Goal: Information Seeking & Learning: Learn about a topic

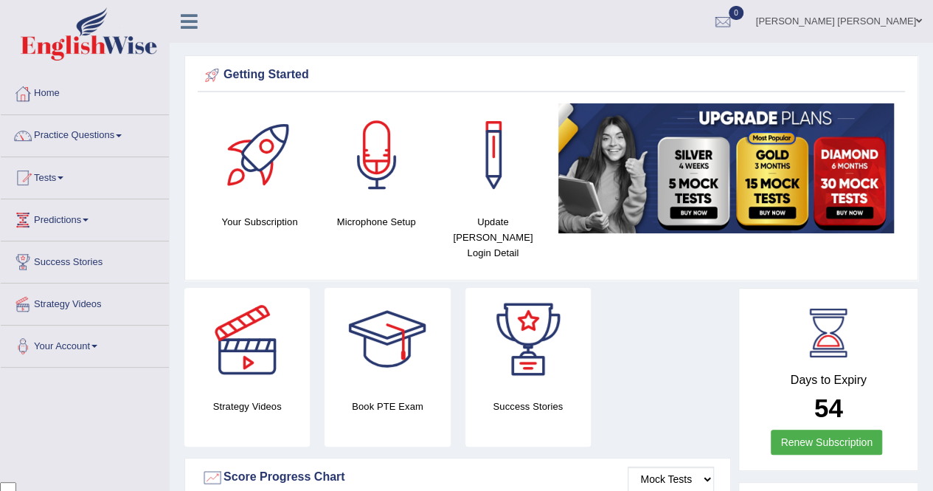
scroll to position [3423, 0]
click at [108, 350] on link "Your Account" at bounding box center [85, 343] width 168 height 37
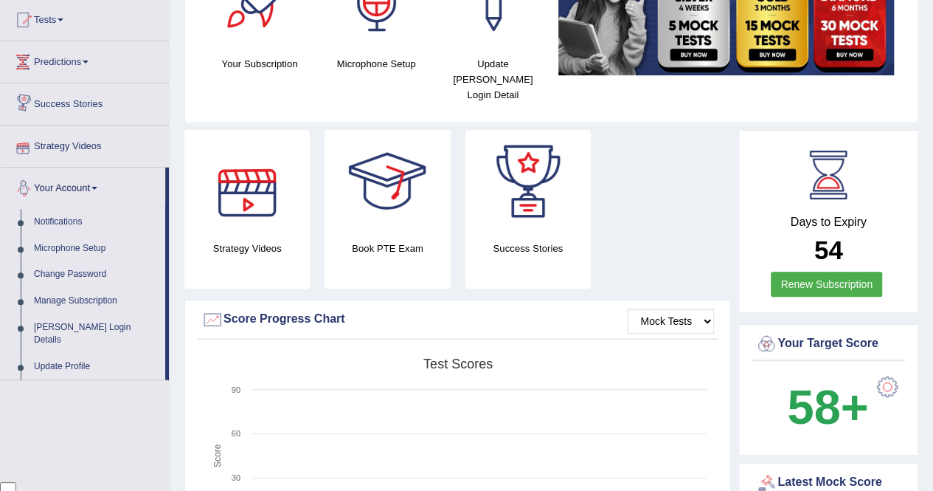
scroll to position [221, 0]
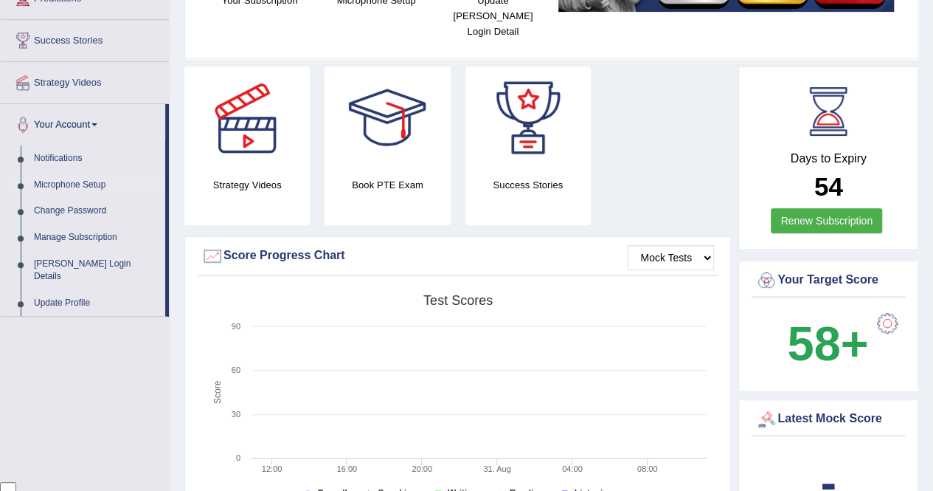
click at [71, 184] on link "Microphone Setup" at bounding box center [96, 185] width 138 height 27
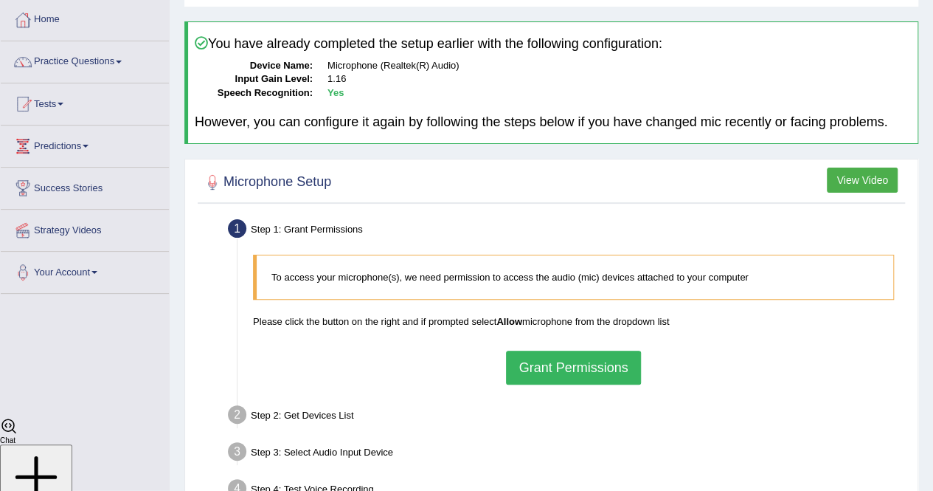
scroll to position [3423, 0]
click at [572, 369] on button "Grant Permissions" at bounding box center [573, 367] width 134 height 34
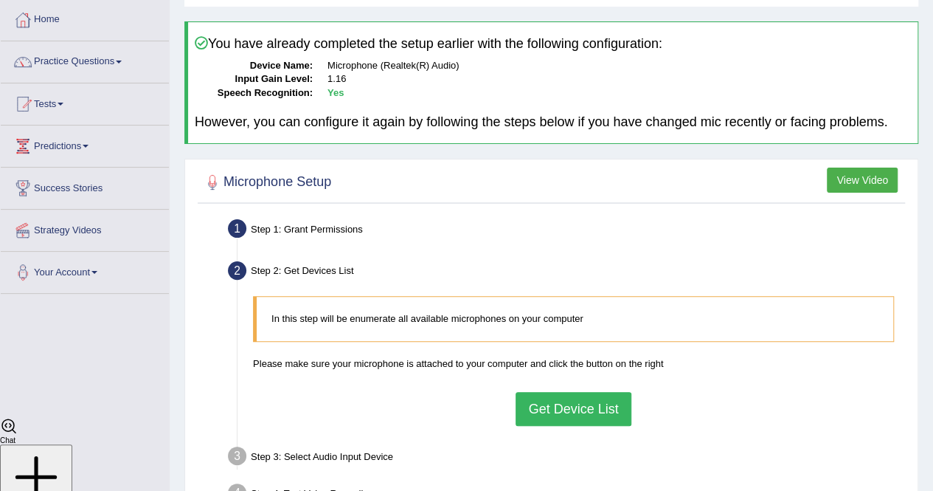
click at [556, 401] on button "Get Device List" at bounding box center [573, 409] width 115 height 34
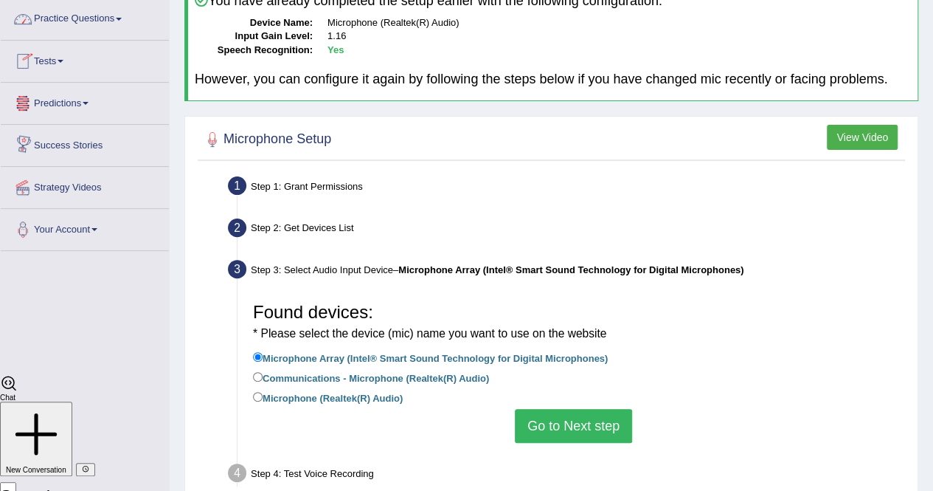
scroll to position [221, 0]
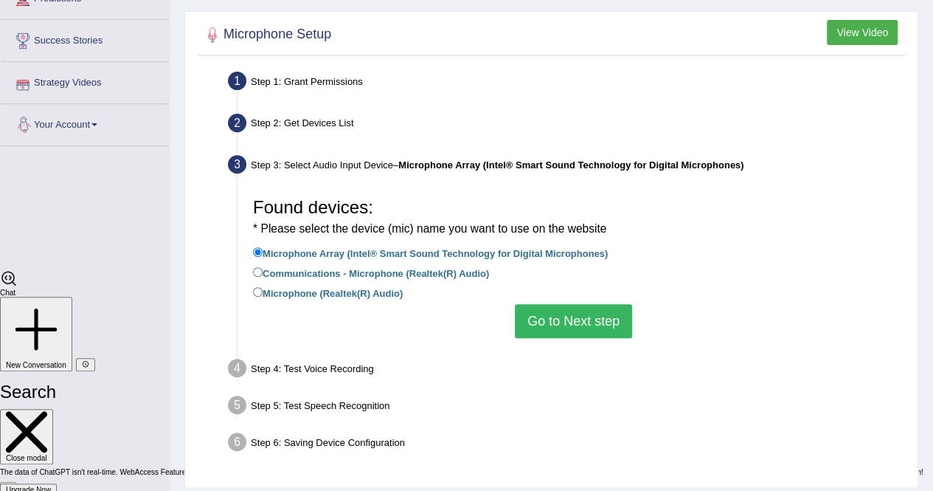
click at [66, 124] on link "Your Account" at bounding box center [85, 122] width 168 height 37
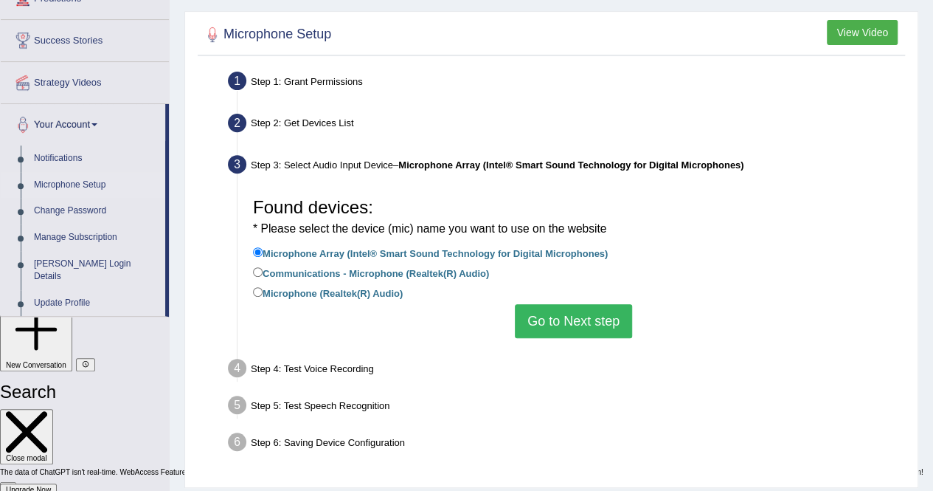
click at [77, 185] on link "Microphone Setup" at bounding box center [96, 185] width 138 height 27
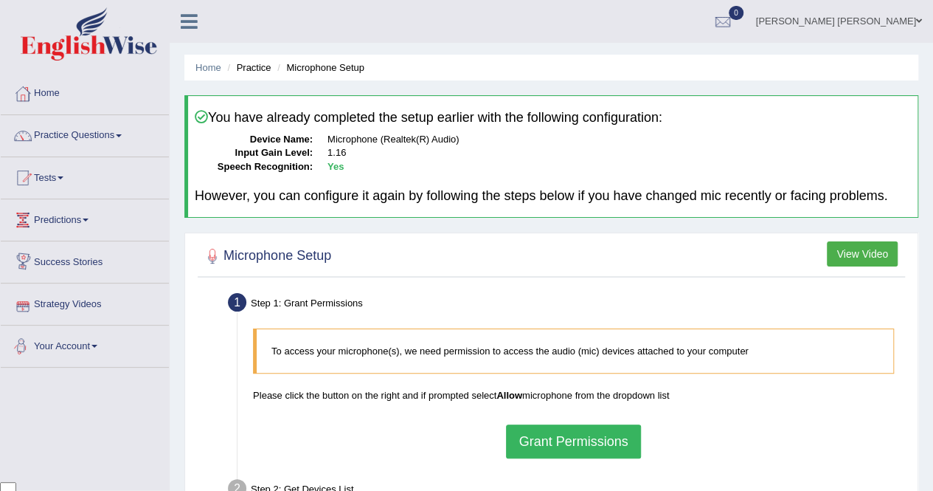
scroll to position [3423, 0]
click at [524, 445] on button "Grant Permissions" at bounding box center [573, 441] width 134 height 34
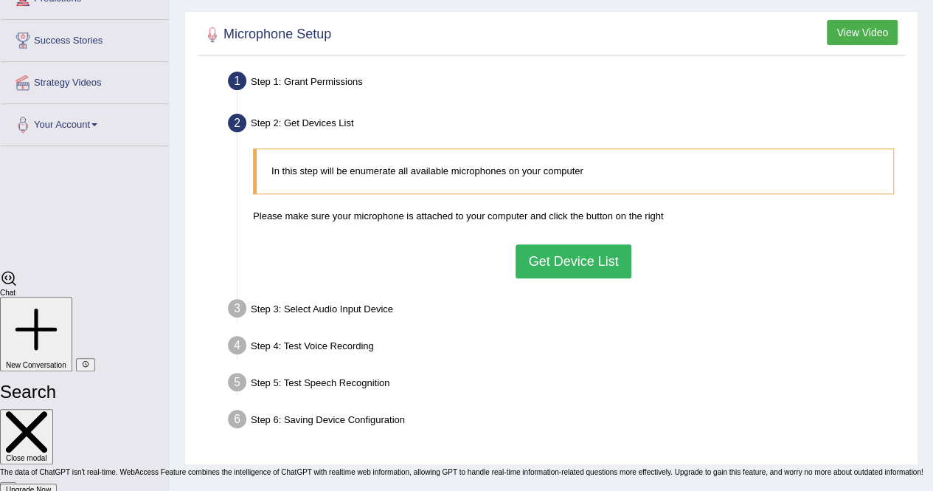
click at [567, 260] on button "Get Device List" at bounding box center [573, 261] width 115 height 34
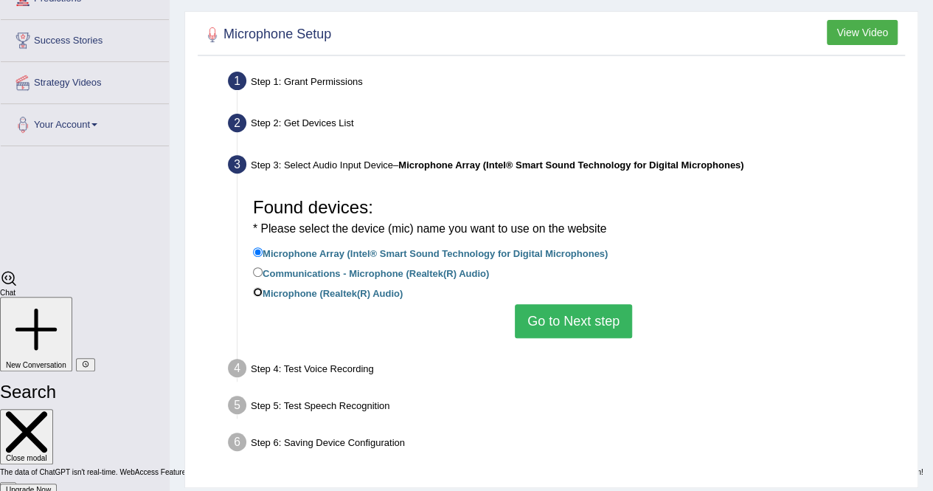
click at [262, 291] on input "Microphone (Realtek(R) Audio)" at bounding box center [258, 292] width 10 height 10
radio input "true"
click at [558, 319] on button "Go to Next step" at bounding box center [573, 321] width 117 height 34
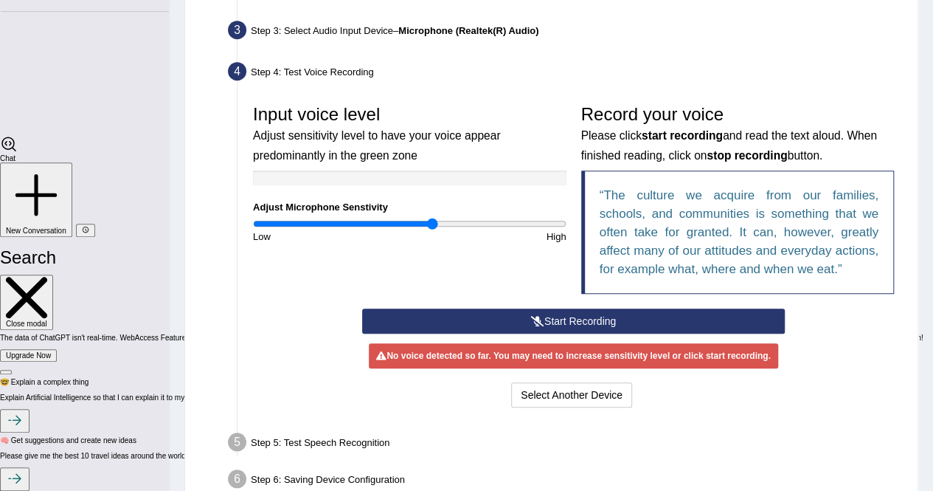
scroll to position [369, 0]
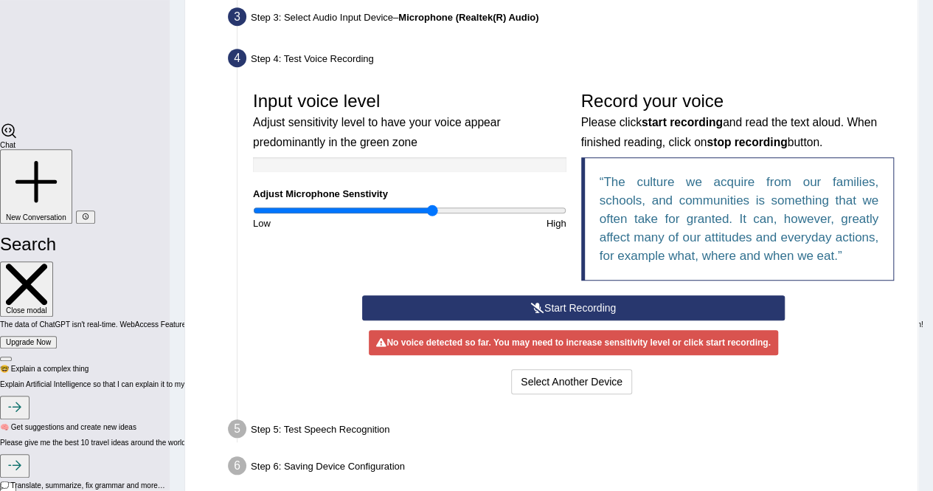
click at [524, 302] on button "Start Recording" at bounding box center [573, 307] width 423 height 25
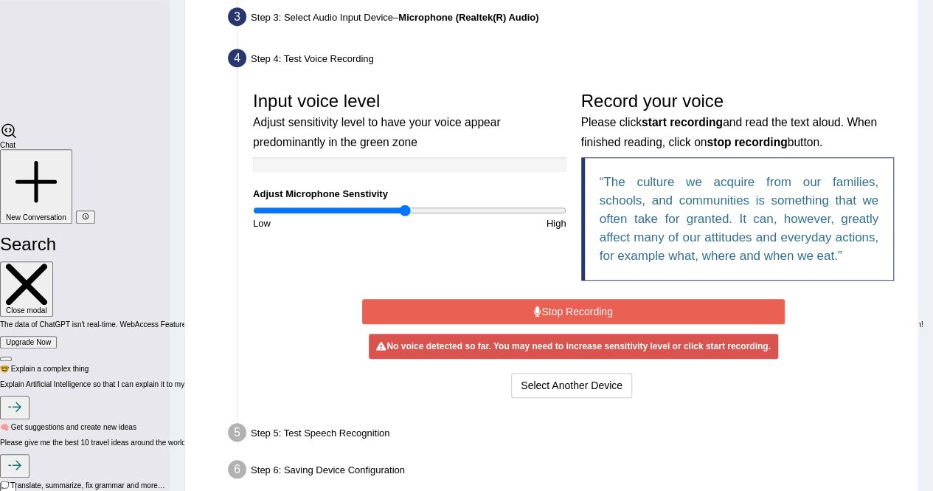
drag, startPoint x: 429, startPoint y: 204, endPoint x: 406, endPoint y: 208, distance: 23.9
type input "0.98"
click at [406, 208] on input "range" at bounding box center [410, 210] width 314 height 12
click at [554, 302] on button "Stop Recording" at bounding box center [573, 311] width 423 height 25
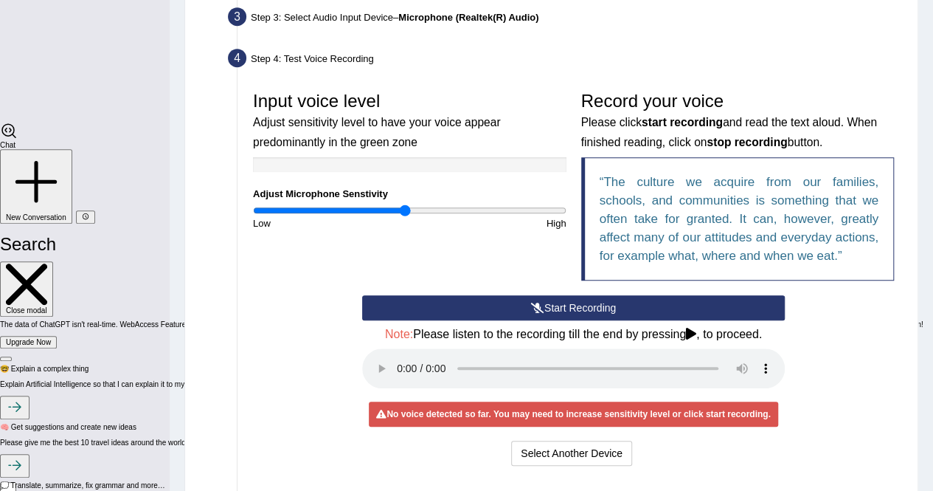
click at [496, 312] on button "Start Recording" at bounding box center [573, 307] width 423 height 25
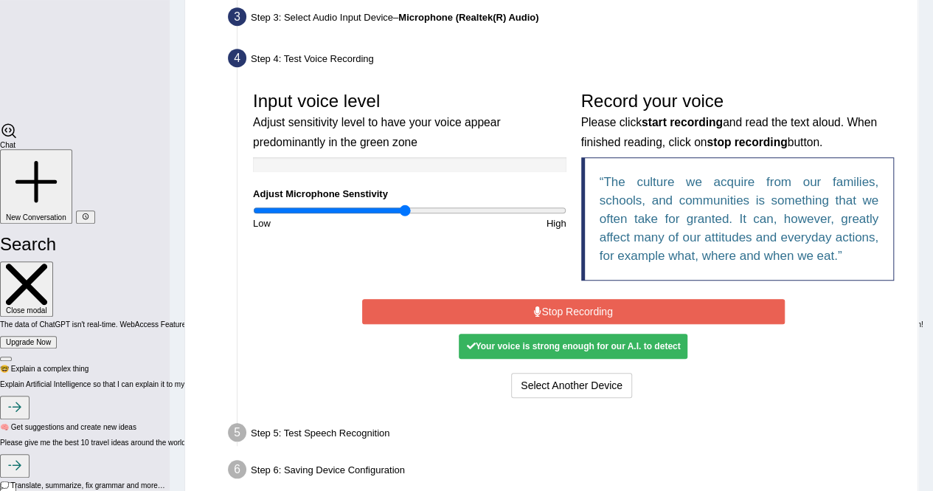
click at [548, 314] on button "Stop Recording" at bounding box center [573, 311] width 423 height 25
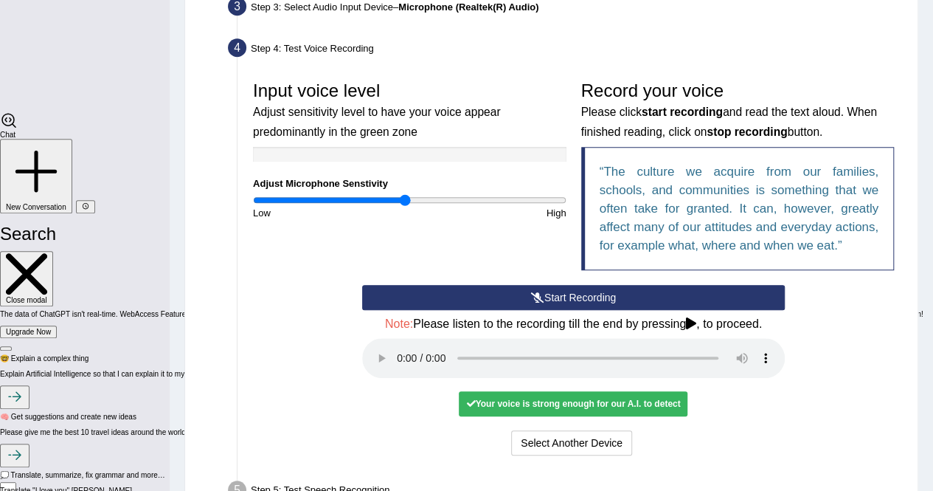
scroll to position [505, 0]
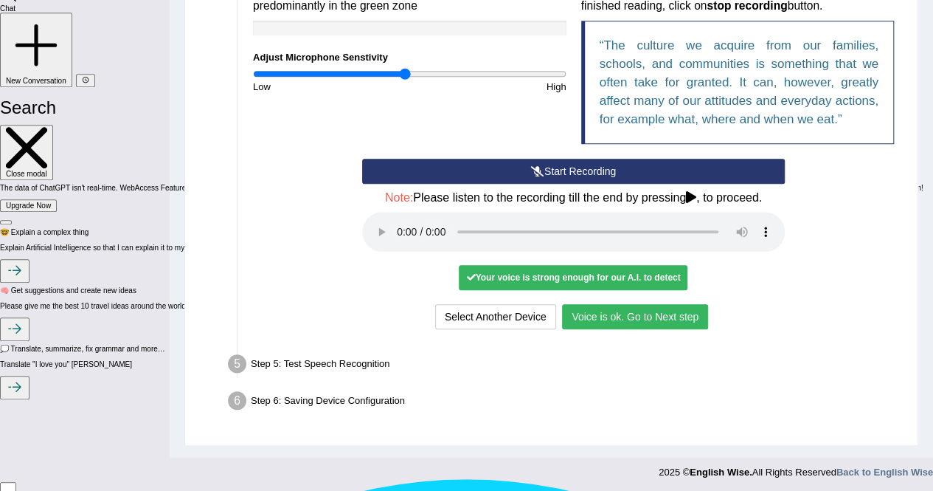
click at [606, 308] on button "Voice is ok. Go to Next step" at bounding box center [635, 316] width 146 height 25
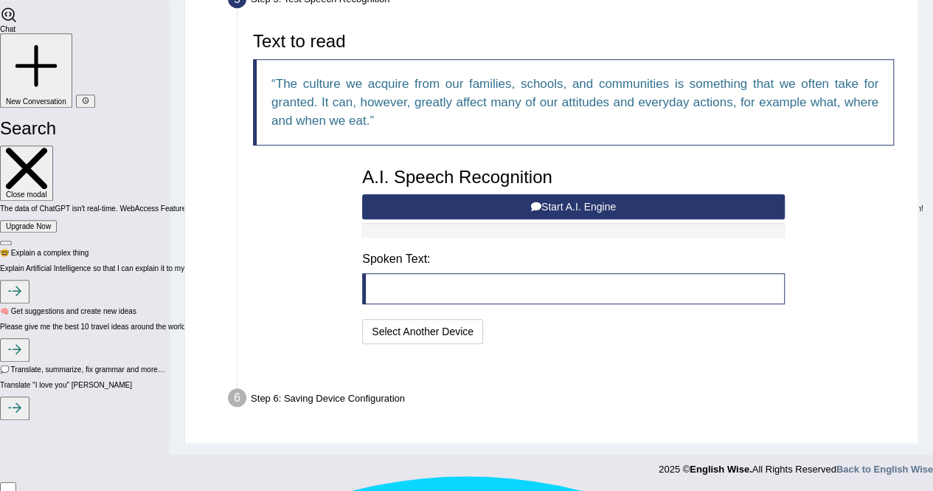
scroll to position [447, 0]
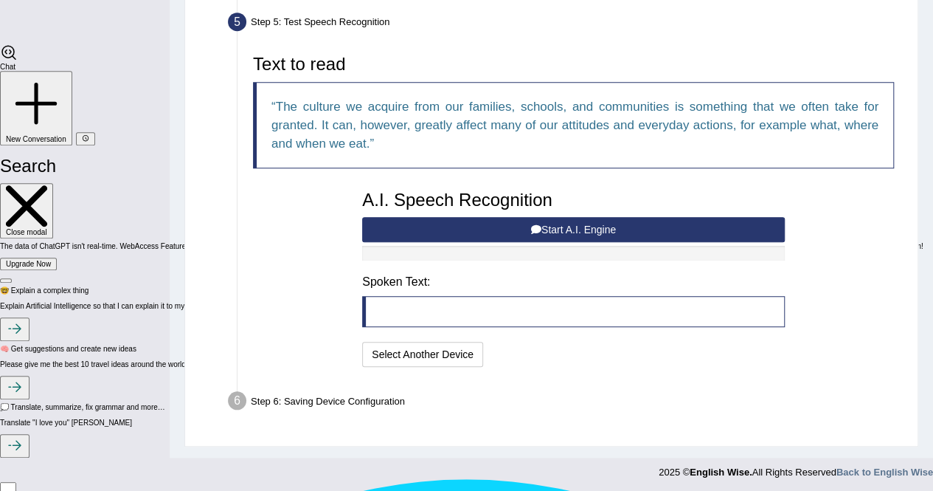
click at [550, 231] on button "Start A.I. Engine" at bounding box center [573, 229] width 423 height 25
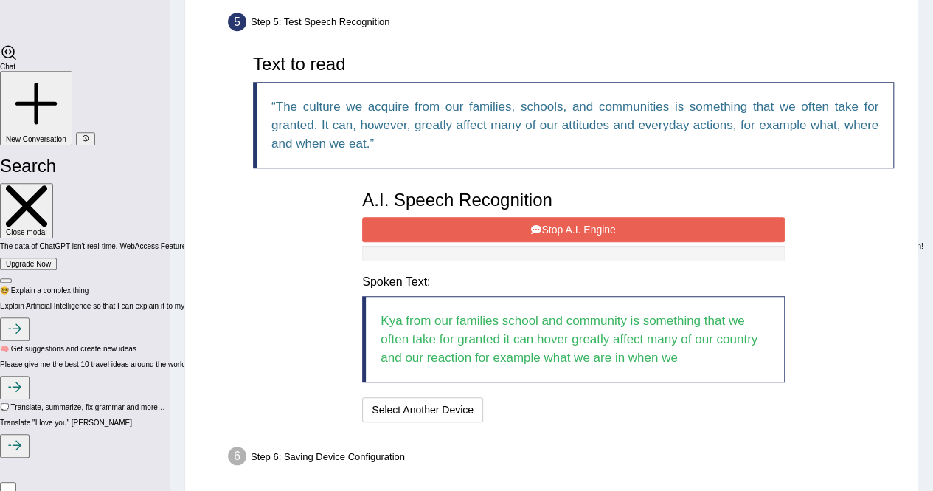
click at [550, 231] on button "Stop A.I. Engine" at bounding box center [573, 229] width 423 height 25
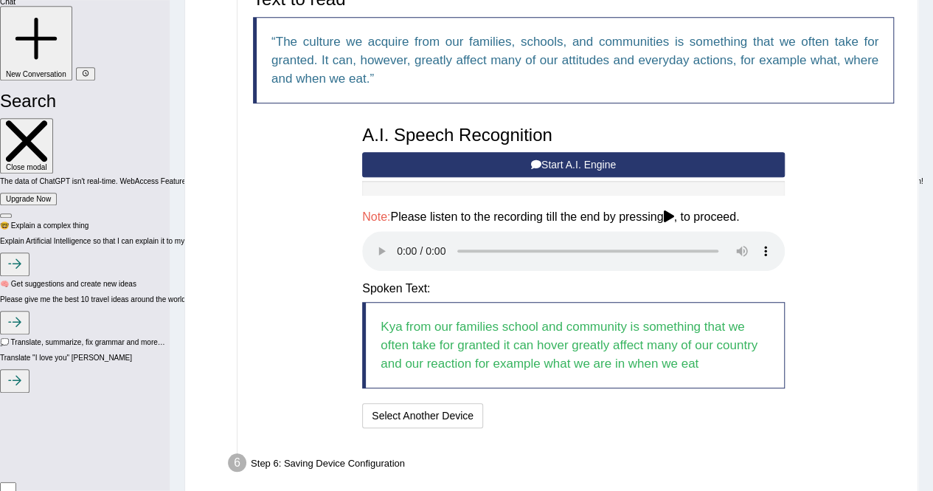
scroll to position [574, 0]
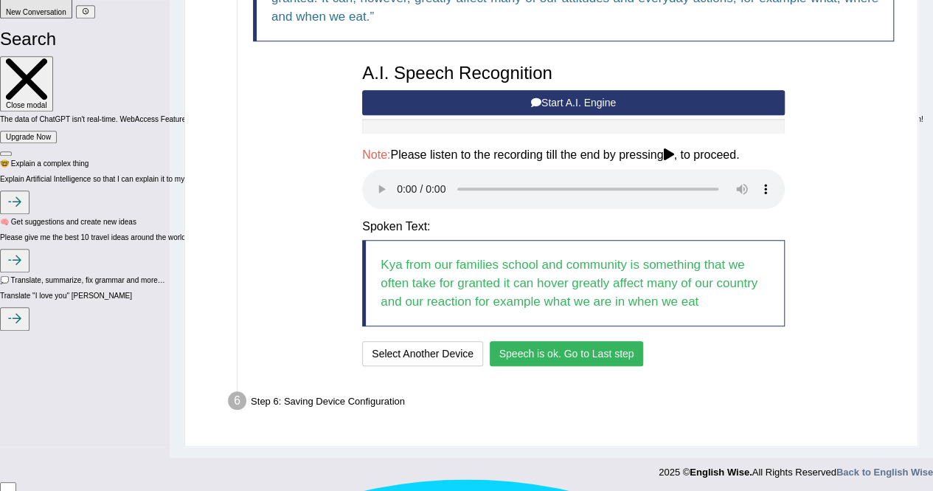
click at [533, 353] on button "Speech is ok. Go to Last step" at bounding box center [567, 353] width 154 height 25
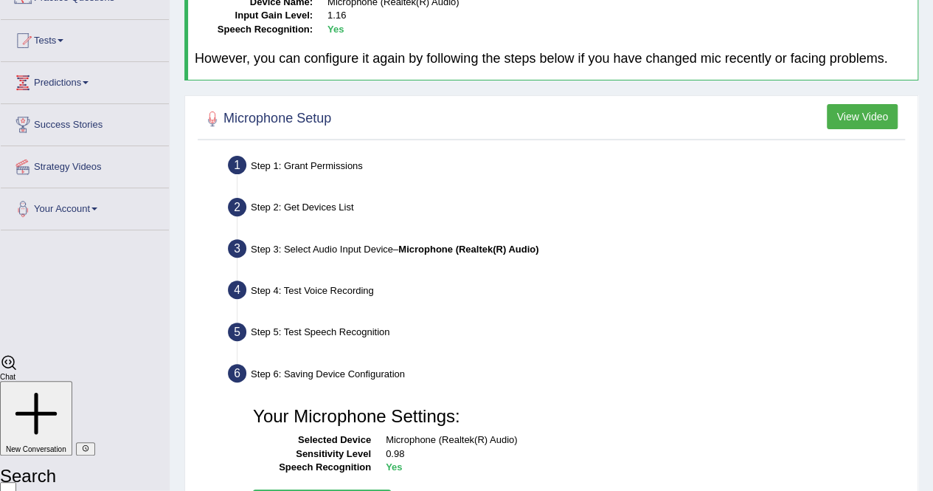
scroll to position [283, 0]
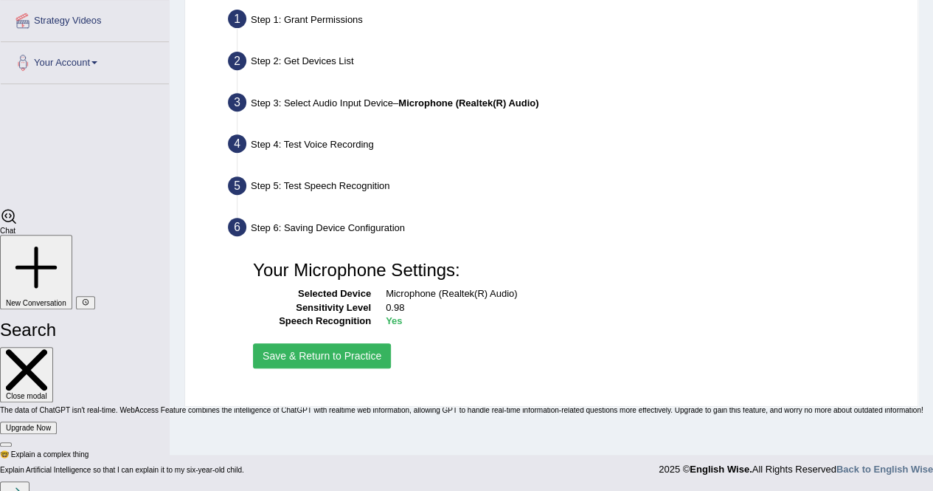
click at [363, 353] on button "Save & Return to Practice" at bounding box center [322, 355] width 138 height 25
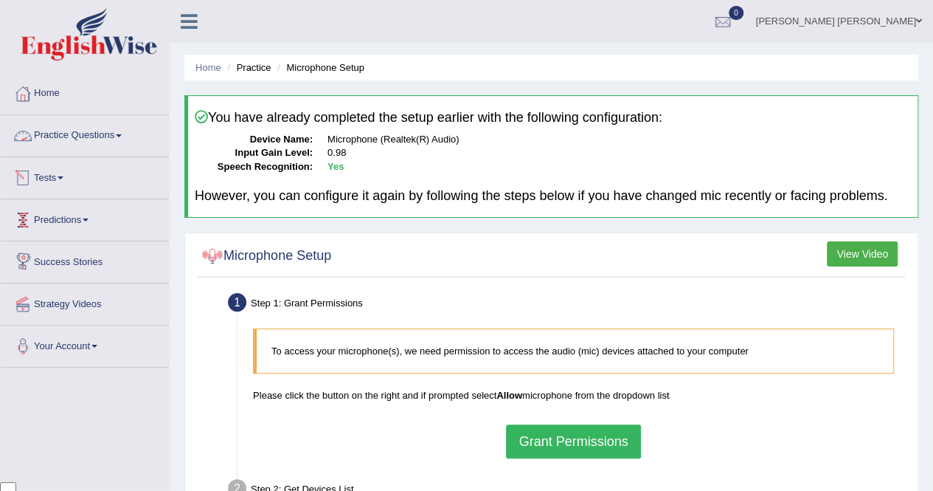
click at [120, 138] on link "Practice Questions" at bounding box center [85, 133] width 168 height 37
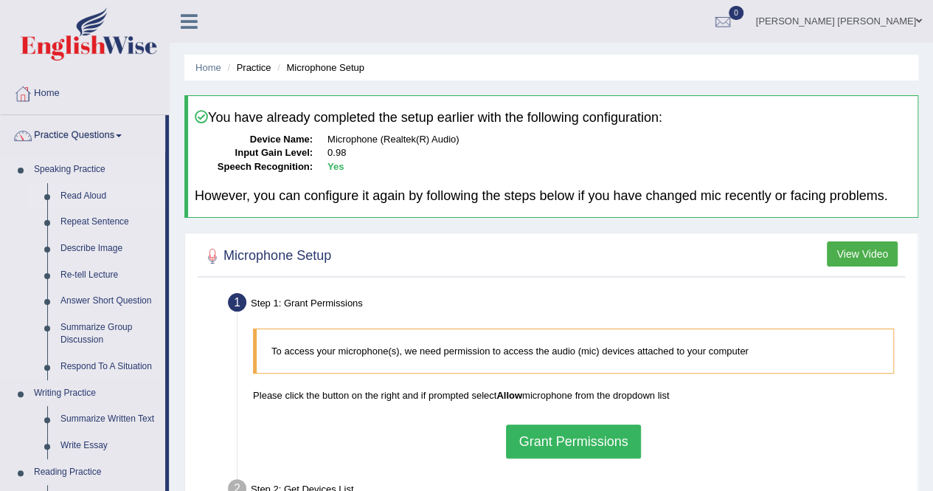
click at [89, 188] on link "Read Aloud" at bounding box center [109, 196] width 111 height 27
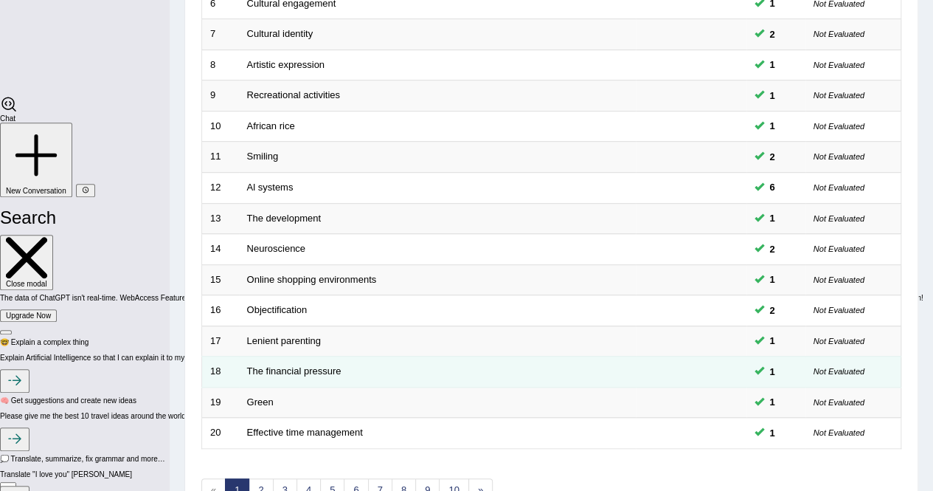
scroll to position [479, 0]
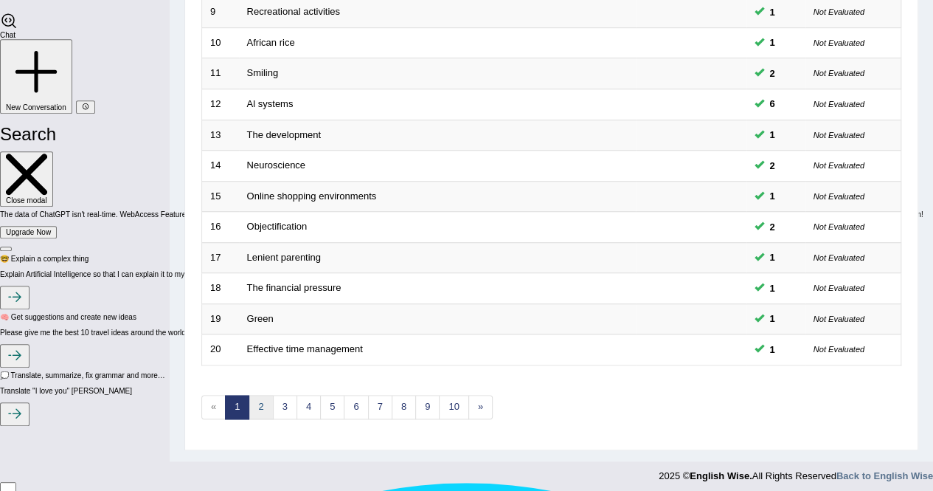
click at [260, 401] on link "2" at bounding box center [261, 407] width 24 height 24
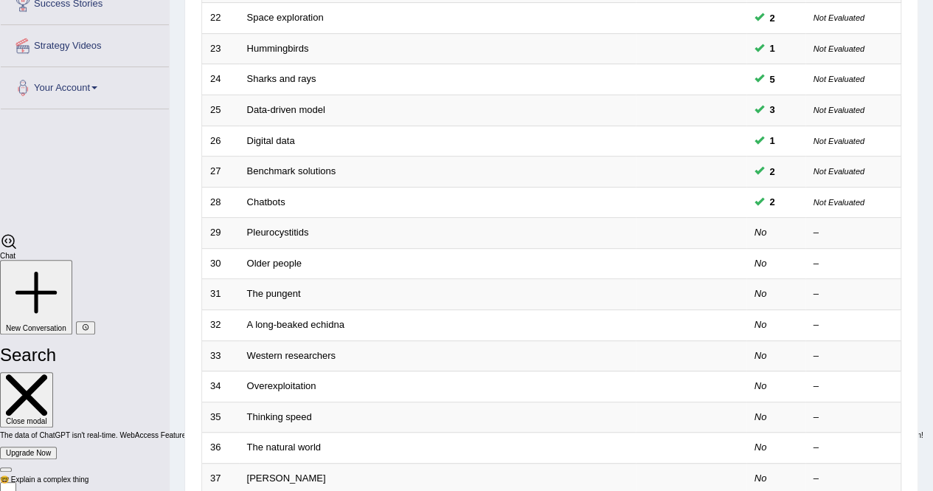
scroll to position [257, 0]
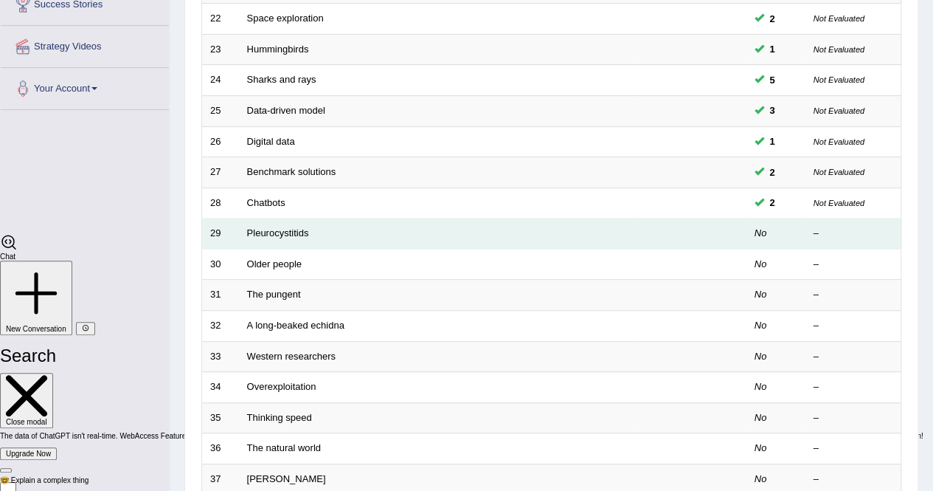
click at [472, 218] on td "Pleurocystitids" at bounding box center [437, 233] width 397 height 31
click at [288, 228] on link "Pleurocystitids" at bounding box center [278, 232] width 62 height 11
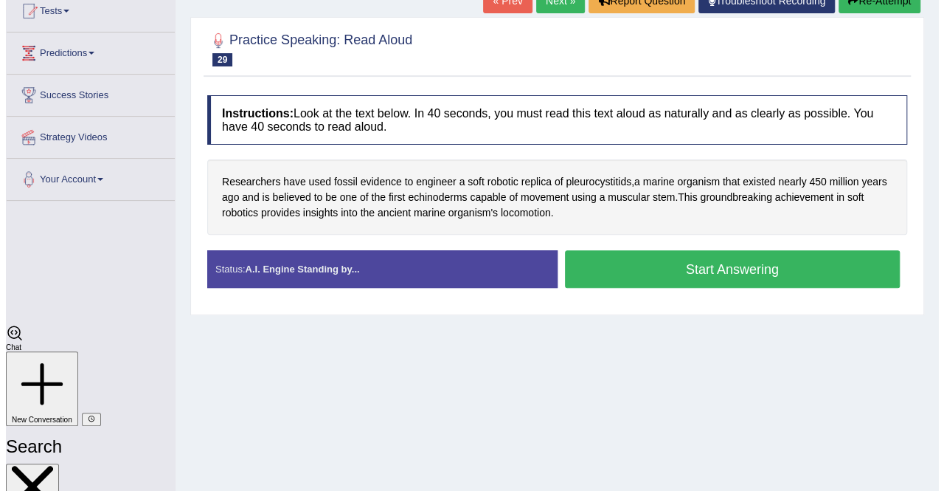
scroll to position [3423, 0]
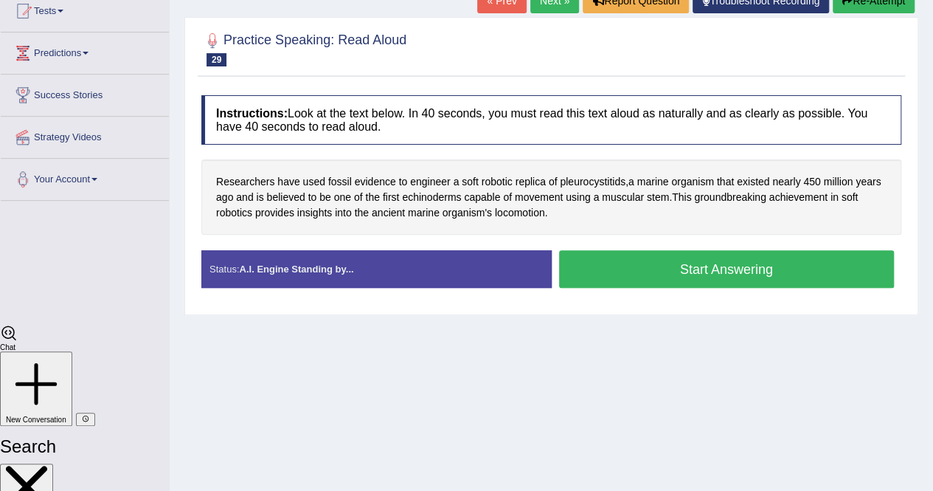
click at [612, 263] on button "Start Answering" at bounding box center [727, 269] width 336 height 38
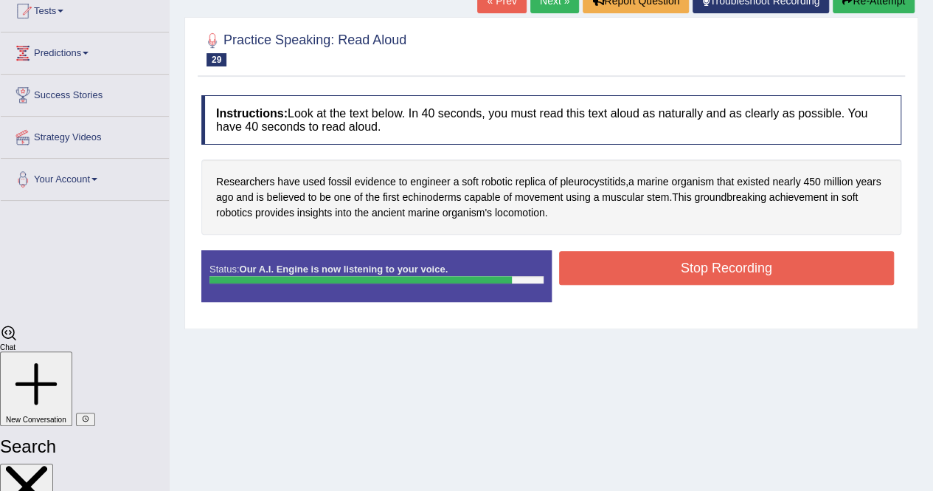
click at [612, 263] on button "Stop Recording" at bounding box center [727, 268] width 336 height 34
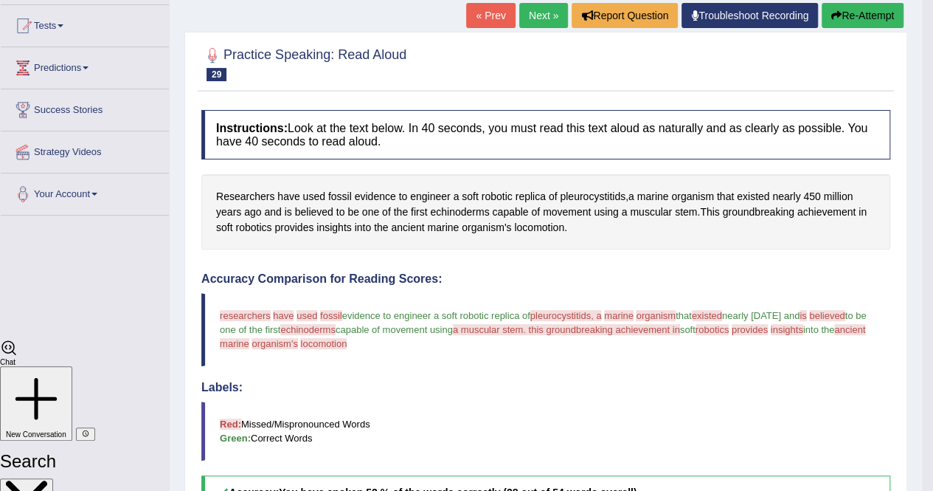
scroll to position [74, 0]
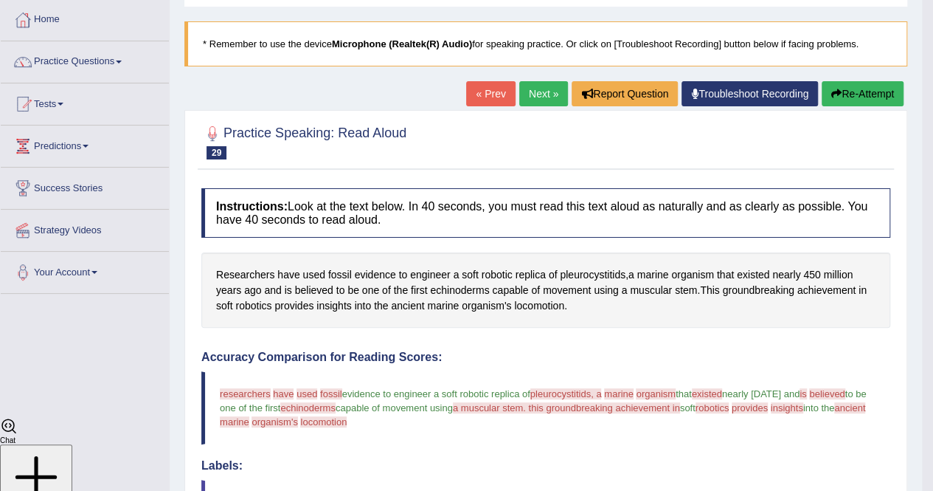
click at [522, 91] on link "Next »" at bounding box center [543, 93] width 49 height 25
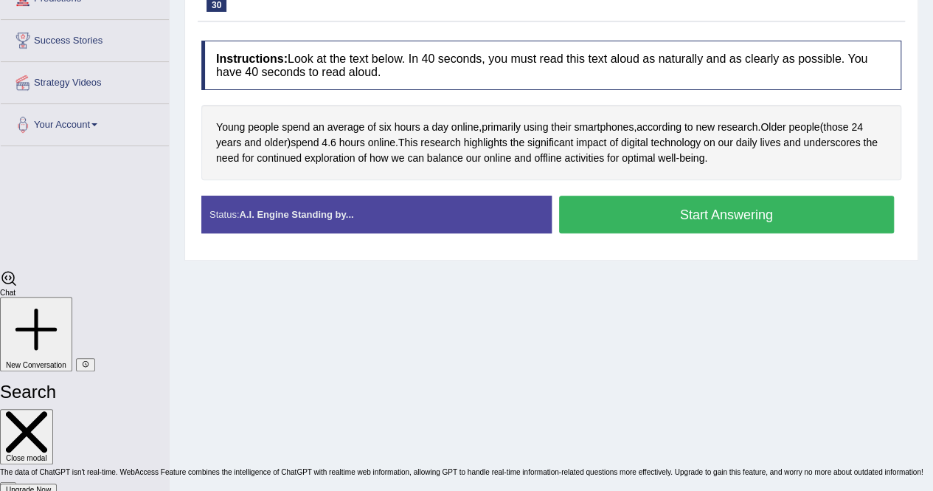
scroll to position [3423, 0]
click at [656, 218] on button "Start Answering" at bounding box center [727, 214] width 336 height 38
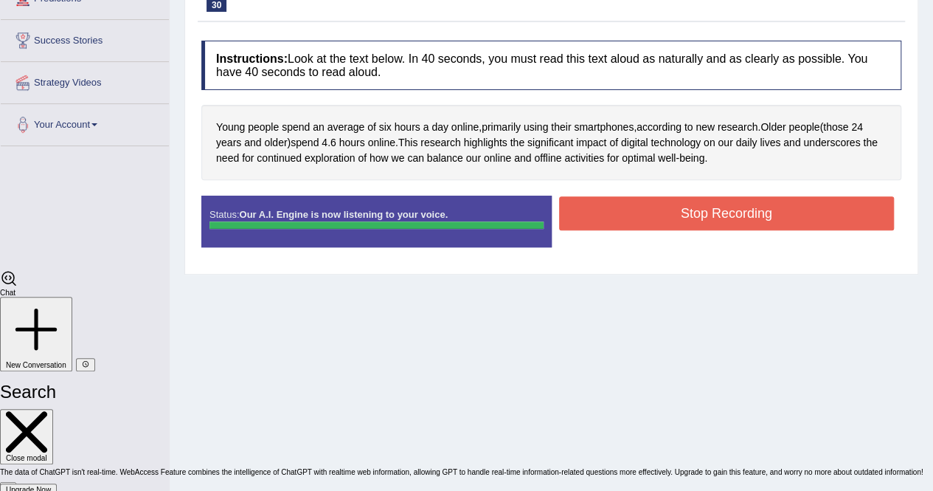
click at [656, 218] on button "Stop Recording" at bounding box center [727, 213] width 336 height 34
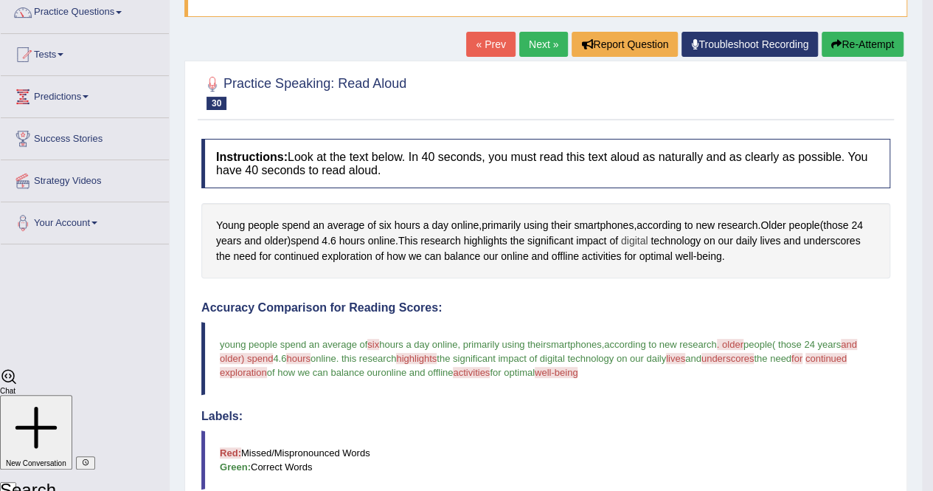
scroll to position [69, 0]
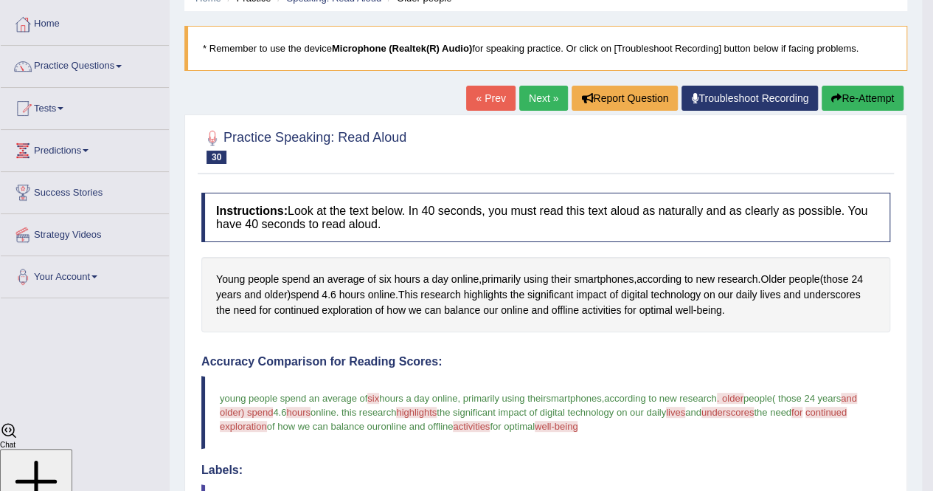
click at [544, 94] on link "Next »" at bounding box center [543, 98] width 49 height 25
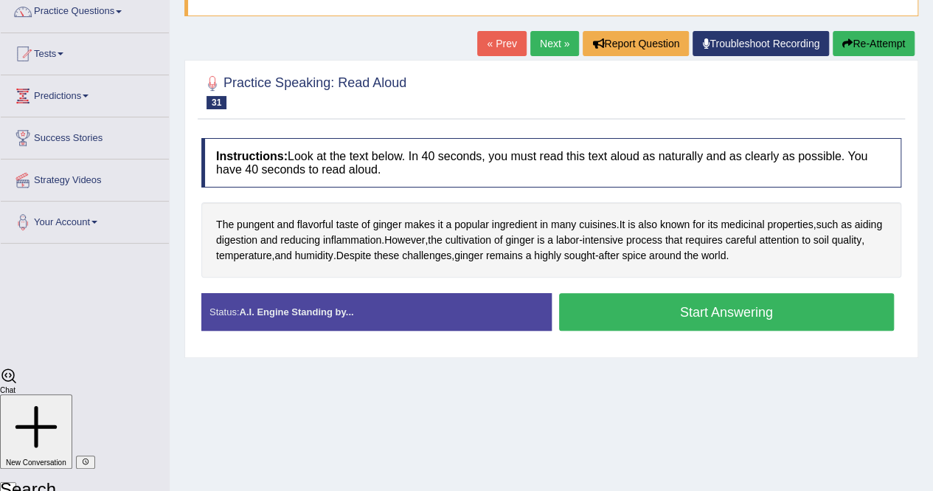
scroll to position [148, 0]
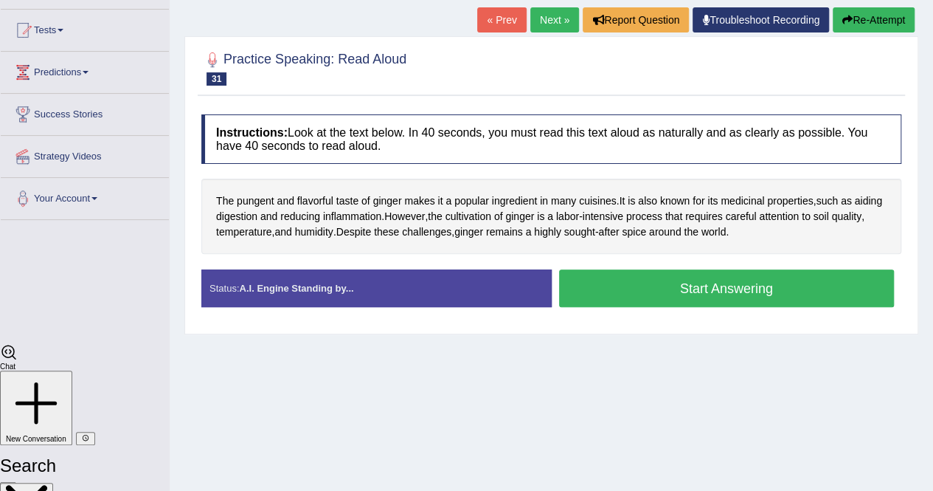
click at [614, 285] on button "Start Answering" at bounding box center [727, 288] width 336 height 38
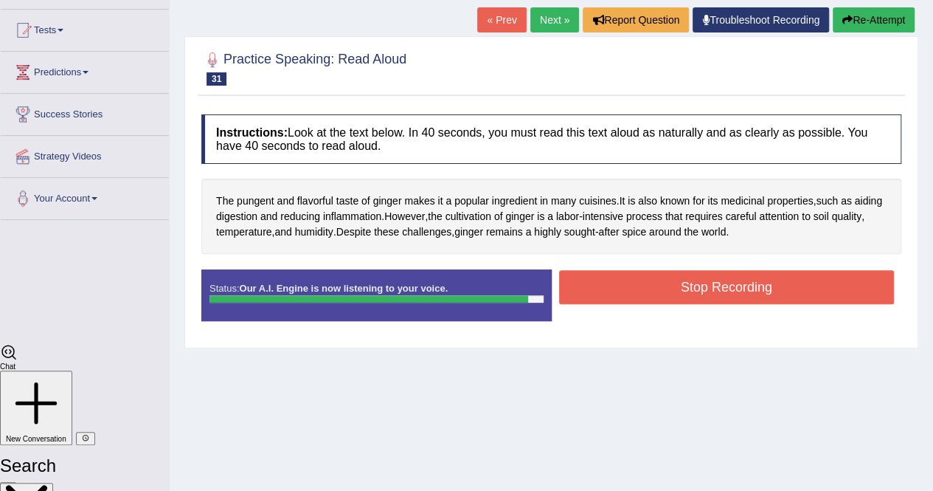
click at [616, 284] on button "Stop Recording" at bounding box center [727, 287] width 336 height 34
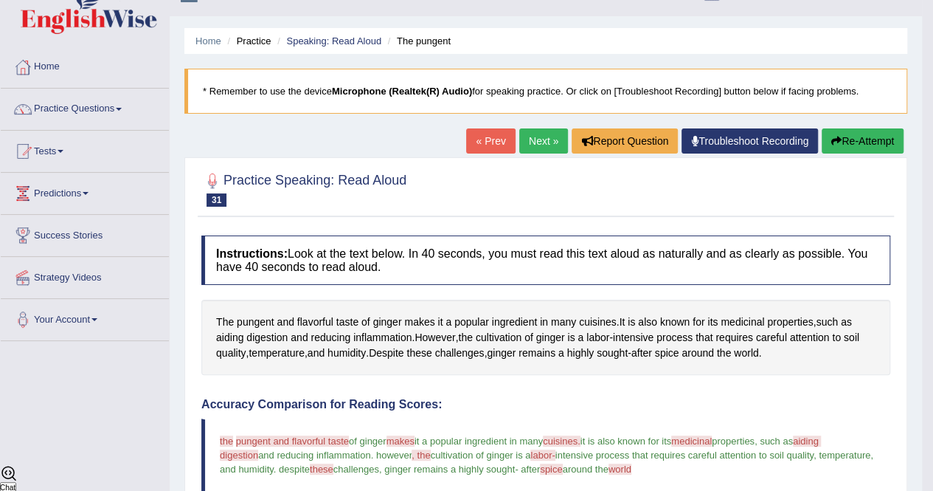
scroll to position [0, 0]
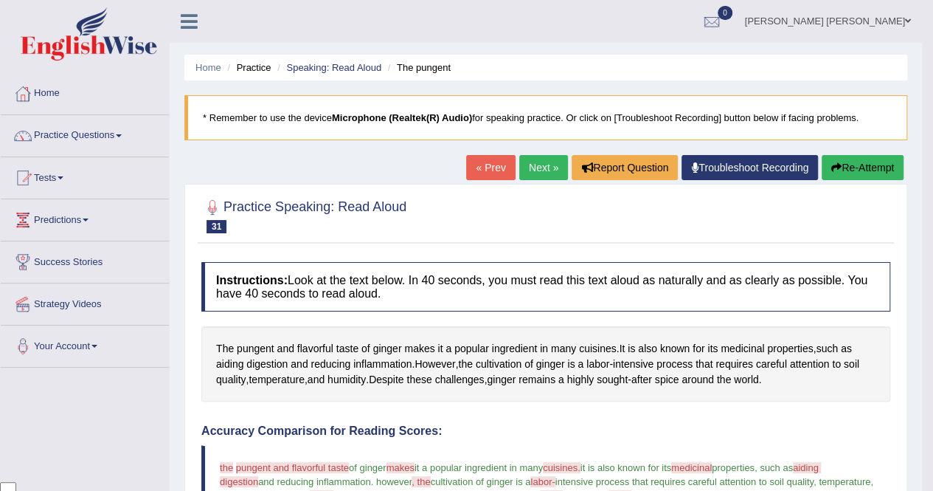
click at [544, 163] on link "Next »" at bounding box center [543, 167] width 49 height 25
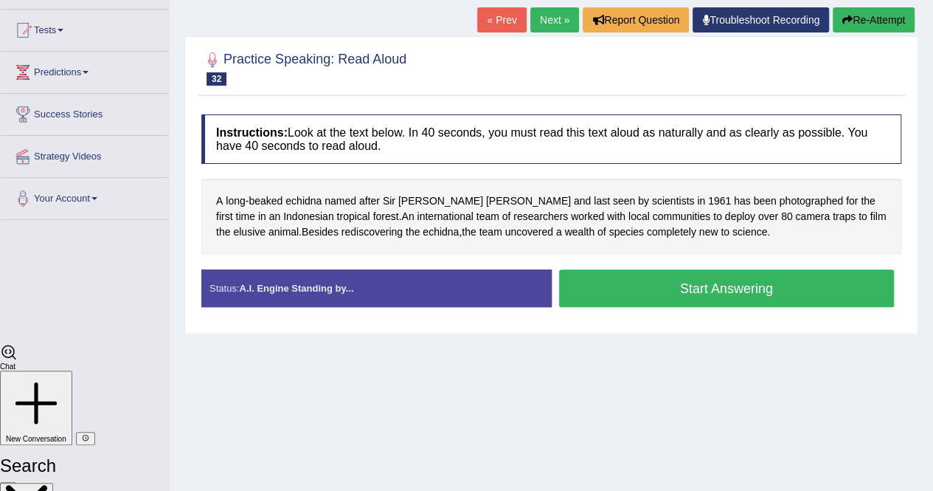
scroll to position [3423, 0]
click at [643, 280] on button "Start Answering" at bounding box center [727, 288] width 336 height 38
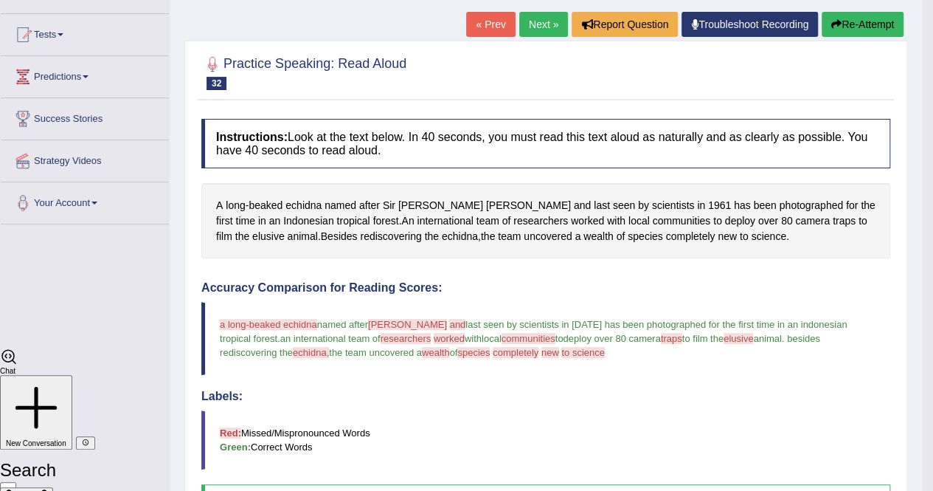
scroll to position [0, 0]
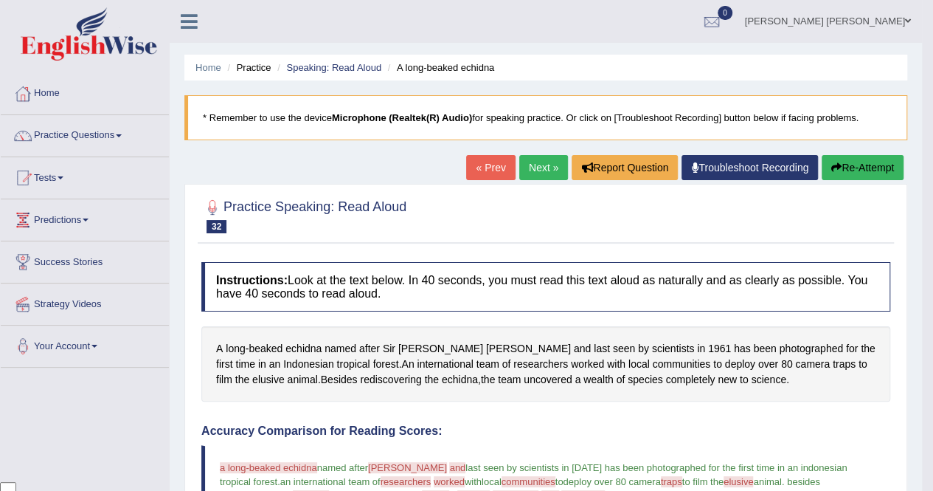
click at [536, 173] on link "Next »" at bounding box center [543, 167] width 49 height 25
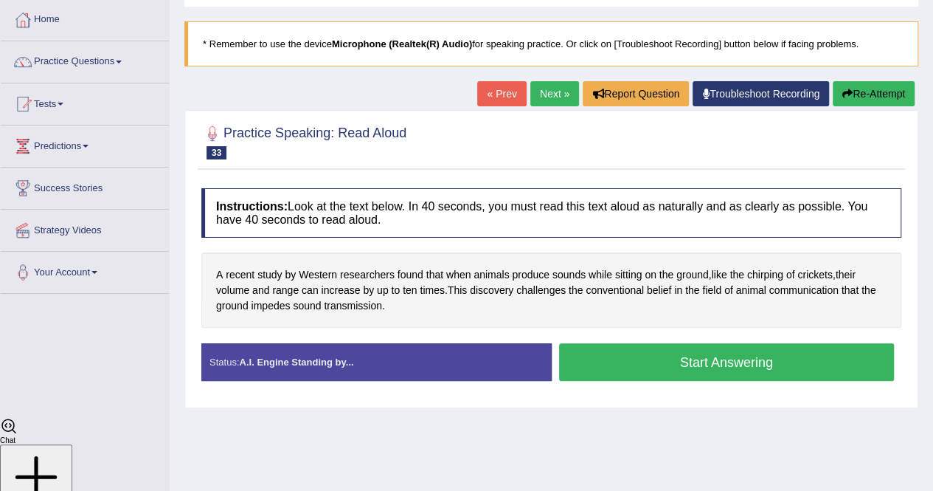
scroll to position [3423, 0]
click at [636, 373] on button "Start Answering" at bounding box center [727, 362] width 336 height 38
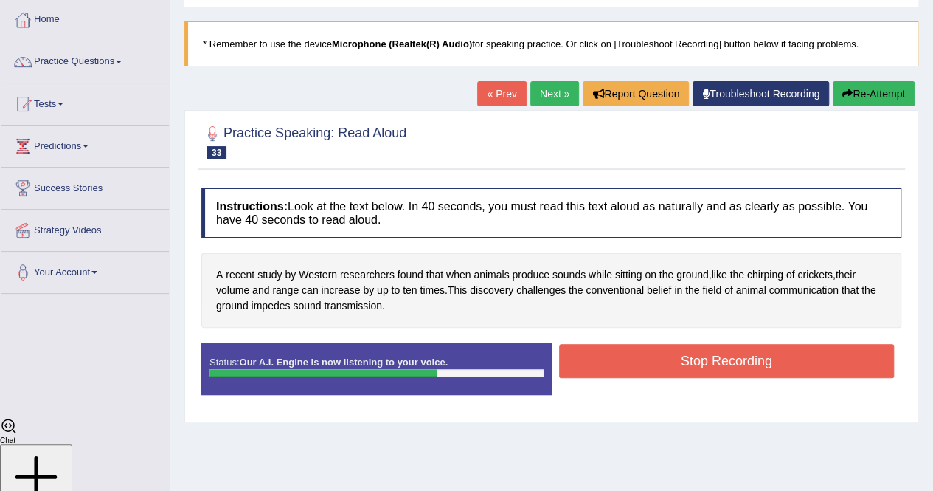
click at [631, 371] on button "Stop Recording" at bounding box center [727, 361] width 336 height 34
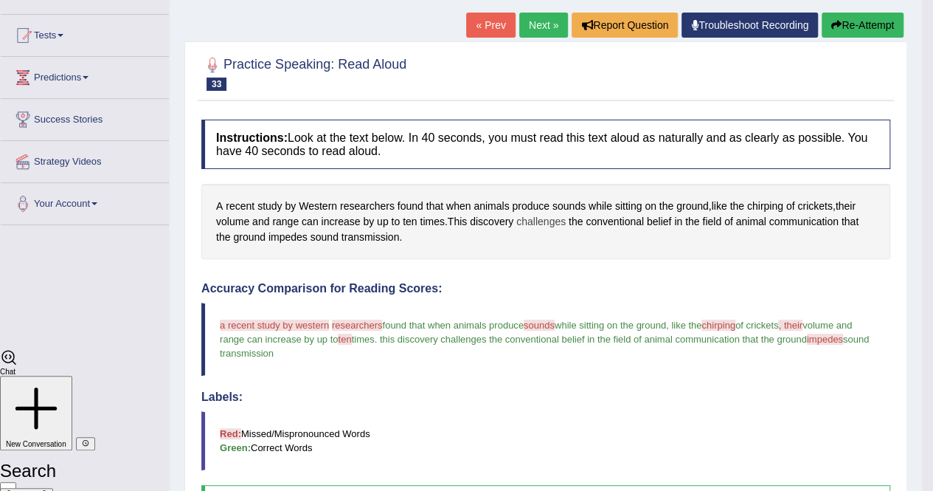
scroll to position [69, 0]
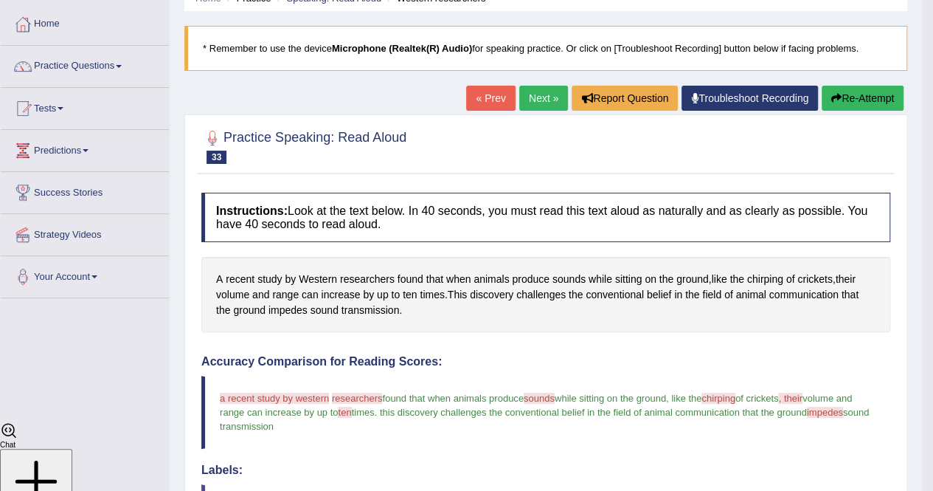
click at [549, 94] on link "Next »" at bounding box center [543, 98] width 49 height 25
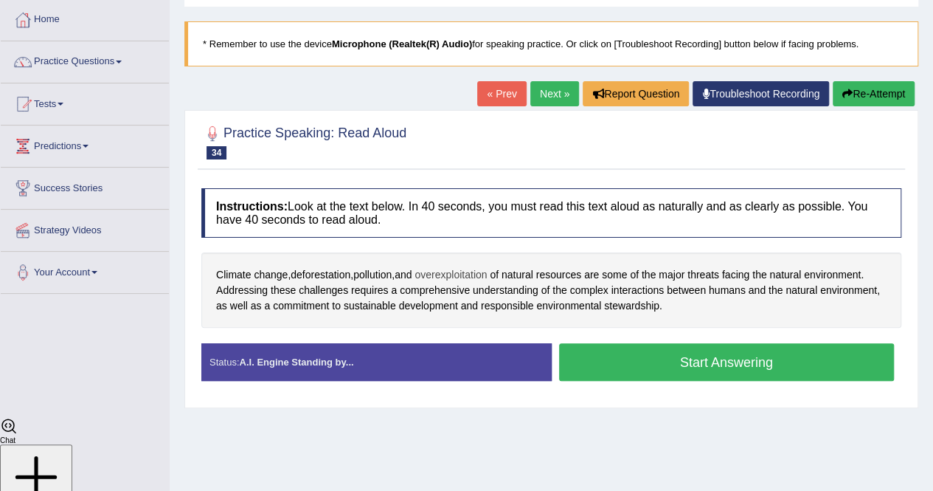
scroll to position [3423, 0]
click at [632, 359] on button "Start Answering" at bounding box center [727, 362] width 336 height 38
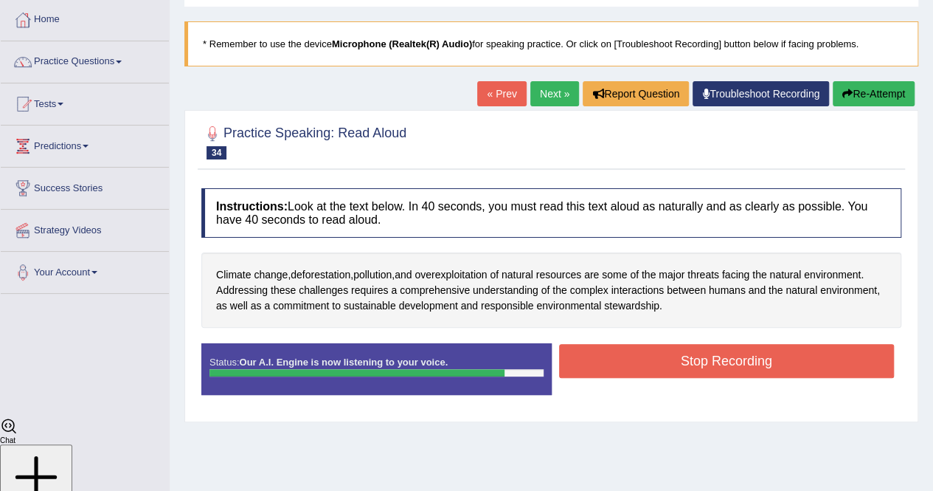
click at [632, 359] on button "Stop Recording" at bounding box center [727, 361] width 336 height 34
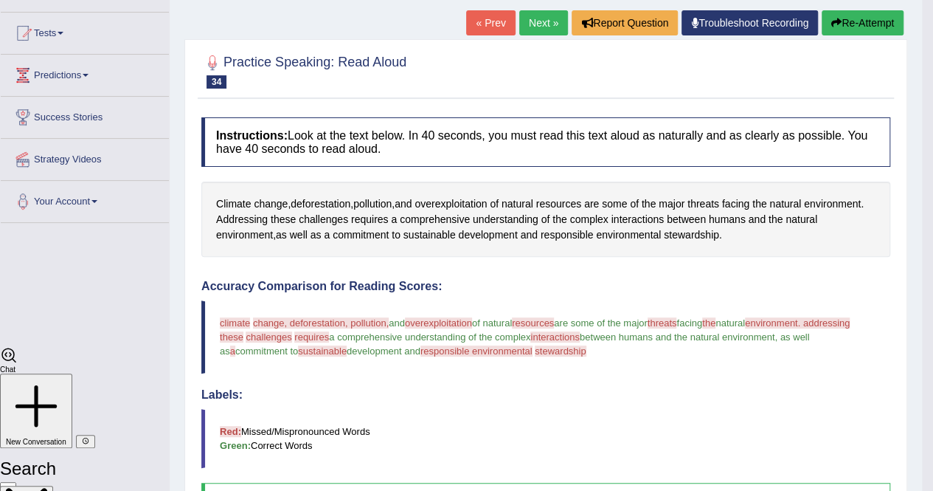
scroll to position [143, 0]
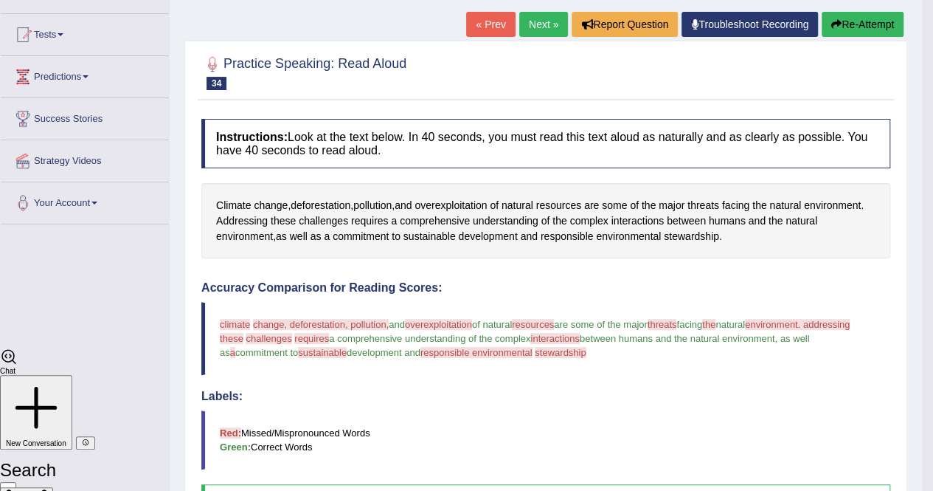
click at [841, 16] on button "Re-Attempt" at bounding box center [863, 24] width 82 height 25
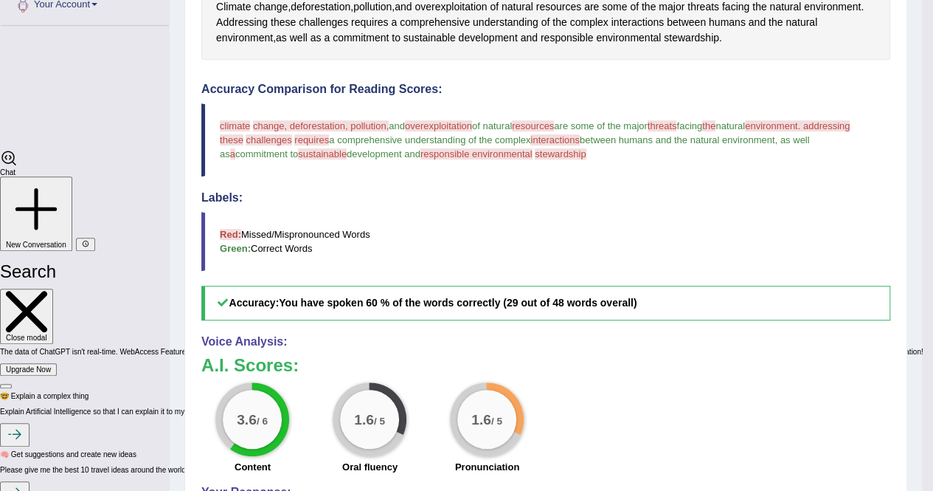
scroll to position [364, 0]
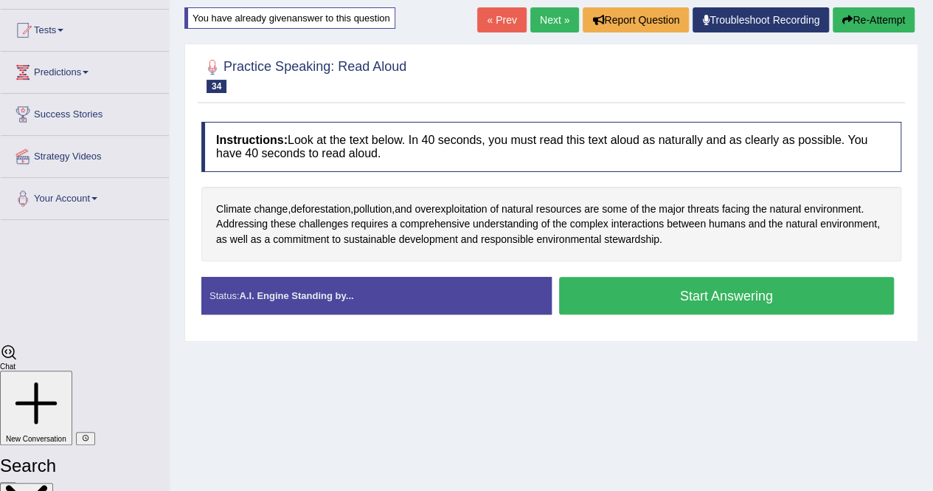
scroll to position [3423, 0]
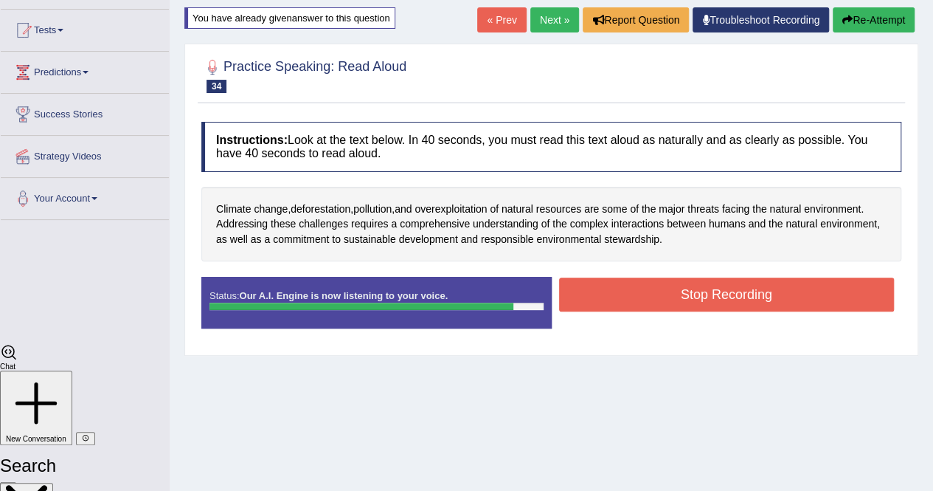
click at [698, 299] on button "Stop Recording" at bounding box center [727, 294] width 336 height 34
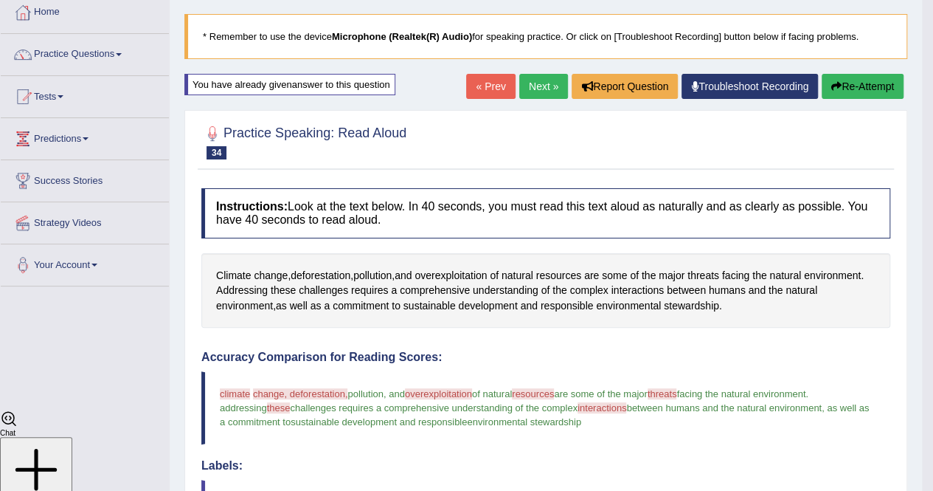
scroll to position [0, 0]
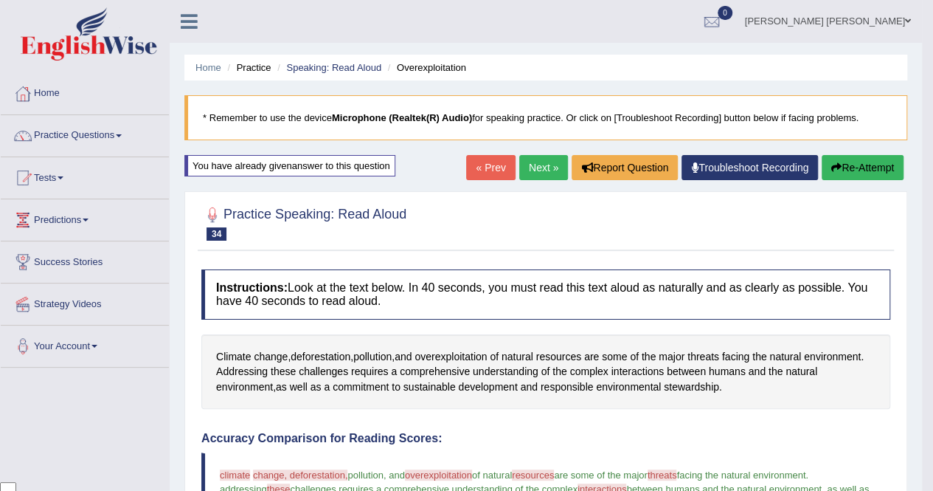
click at [534, 169] on link "Next »" at bounding box center [543, 167] width 49 height 25
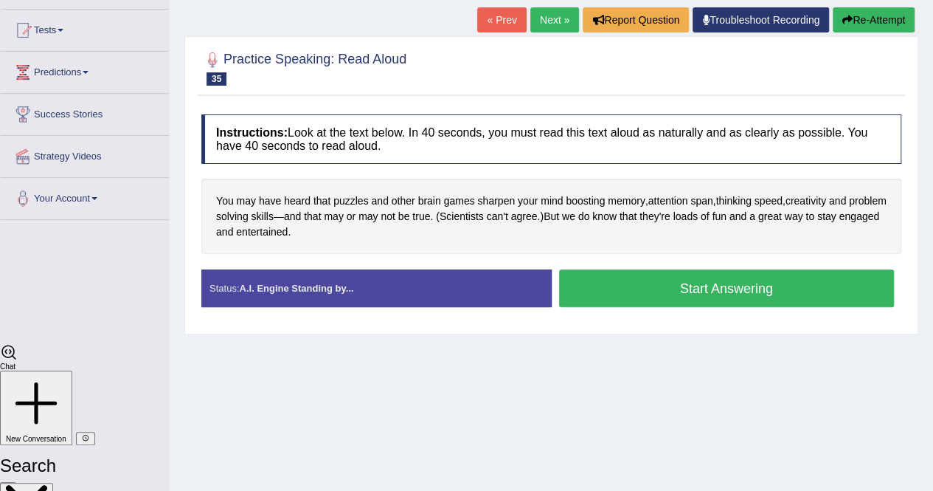
scroll to position [3423, 0]
click at [620, 286] on button "Start Answering" at bounding box center [727, 288] width 336 height 38
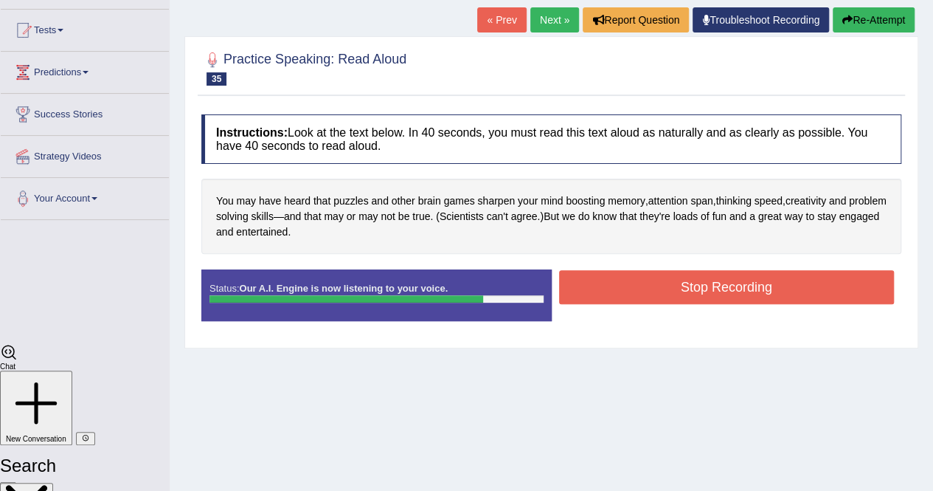
click at [626, 291] on button "Stop Recording" at bounding box center [727, 287] width 336 height 34
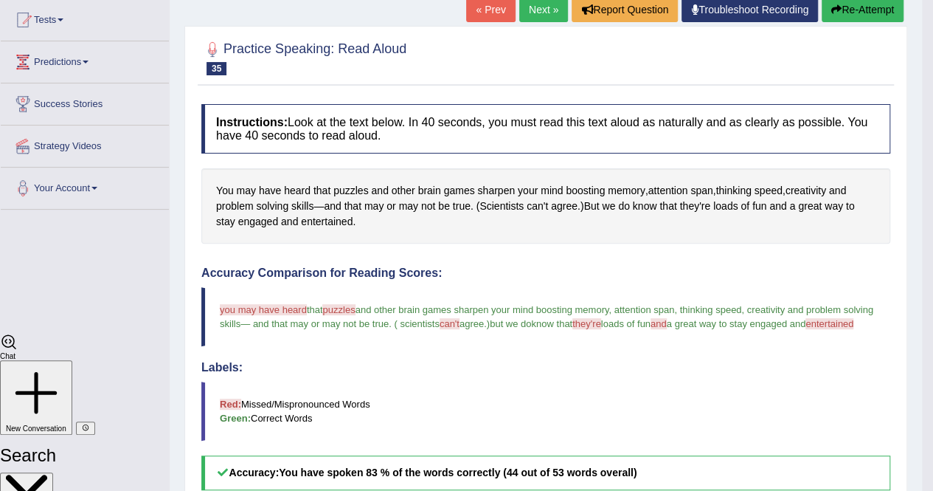
scroll to position [69, 0]
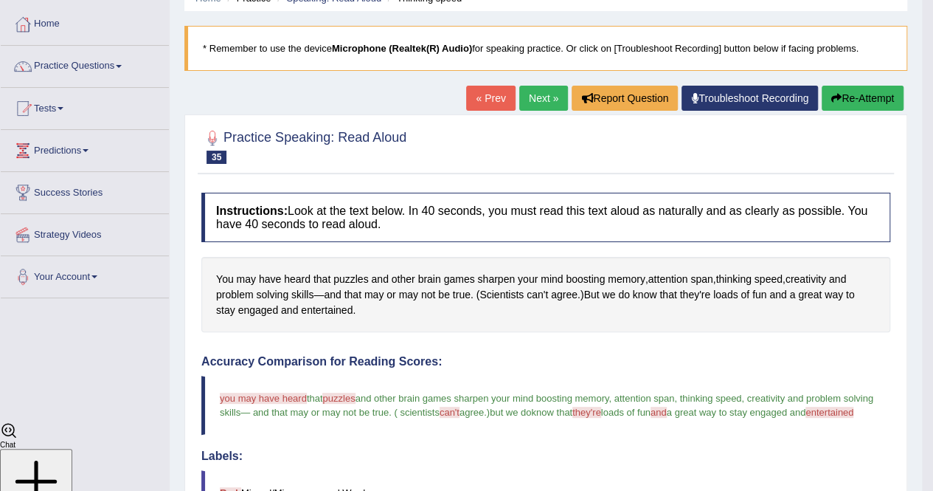
click at [526, 95] on link "Next »" at bounding box center [543, 98] width 49 height 25
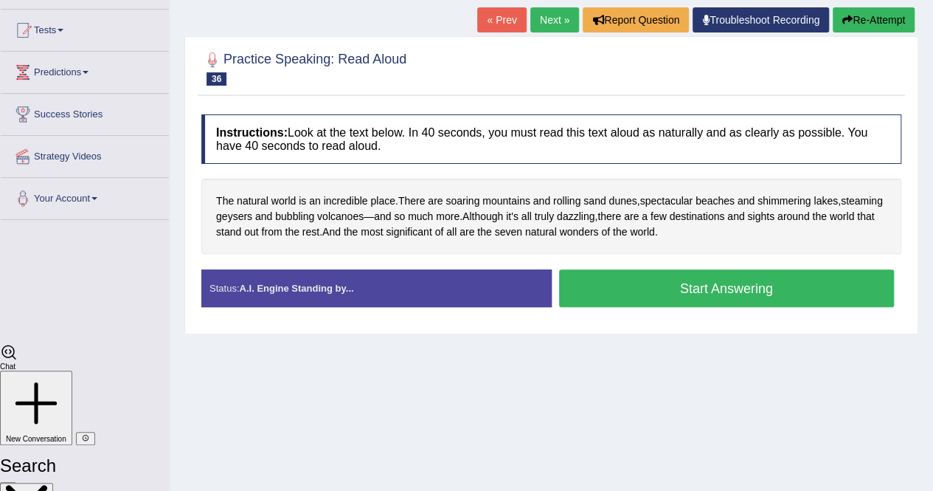
scroll to position [3423, 0]
click at [641, 284] on button "Start Answering" at bounding box center [727, 288] width 336 height 38
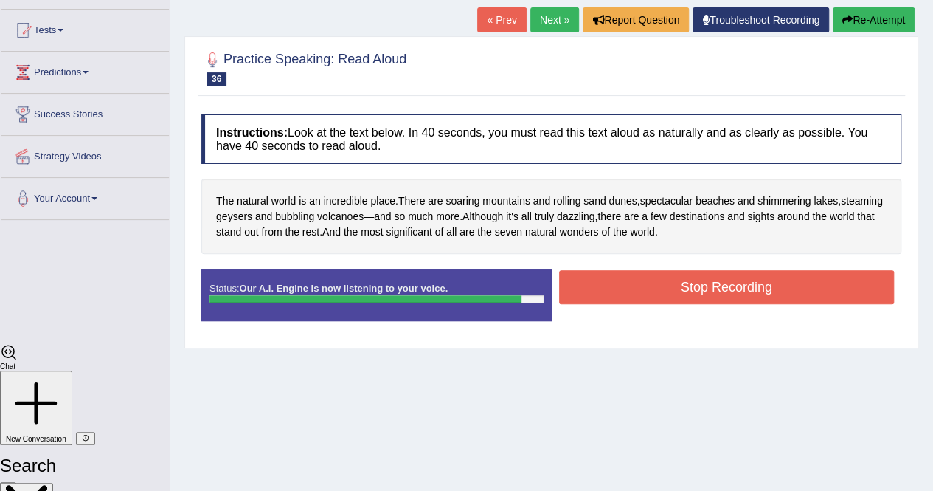
click at [641, 284] on button "Stop Recording" at bounding box center [727, 287] width 336 height 34
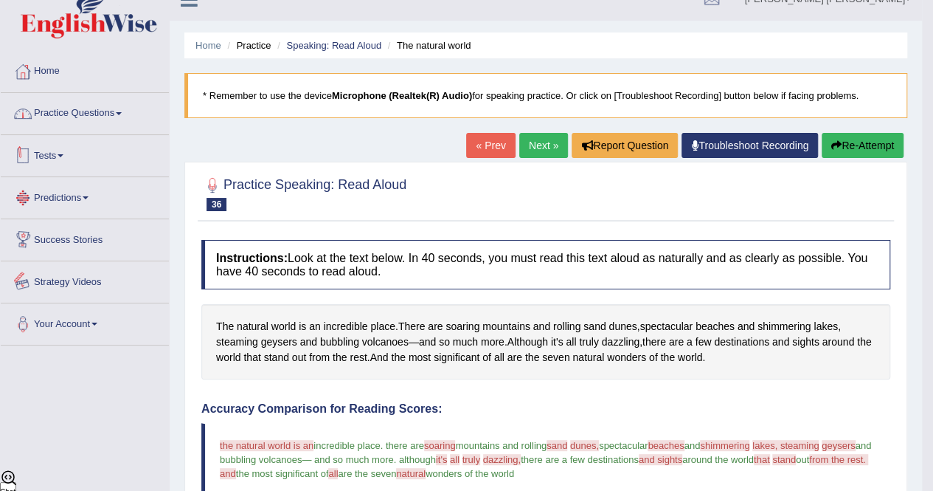
scroll to position [0, 0]
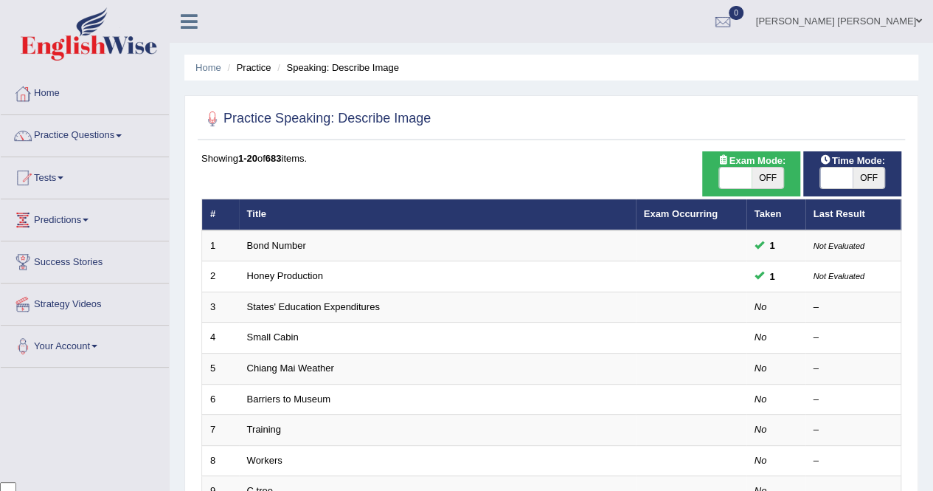
scroll to position [3423, 0]
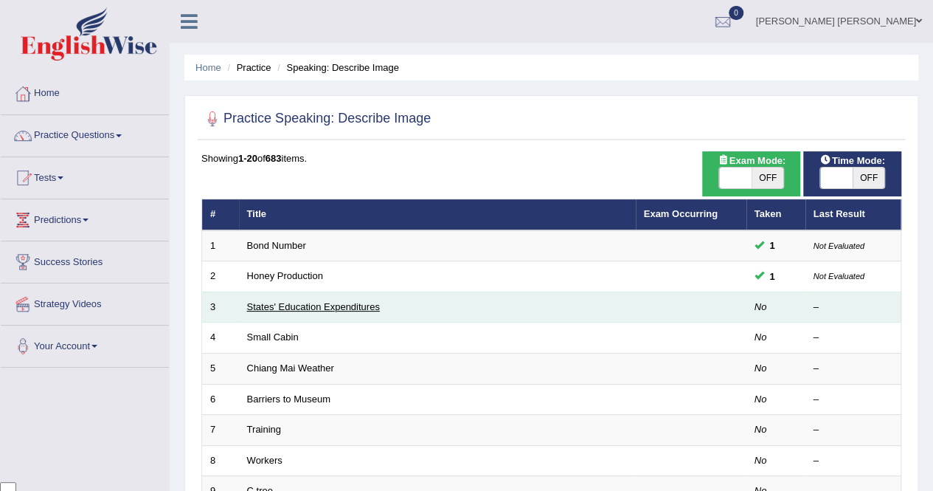
click at [322, 309] on link "States' Education Expenditures" at bounding box center [313, 306] width 133 height 11
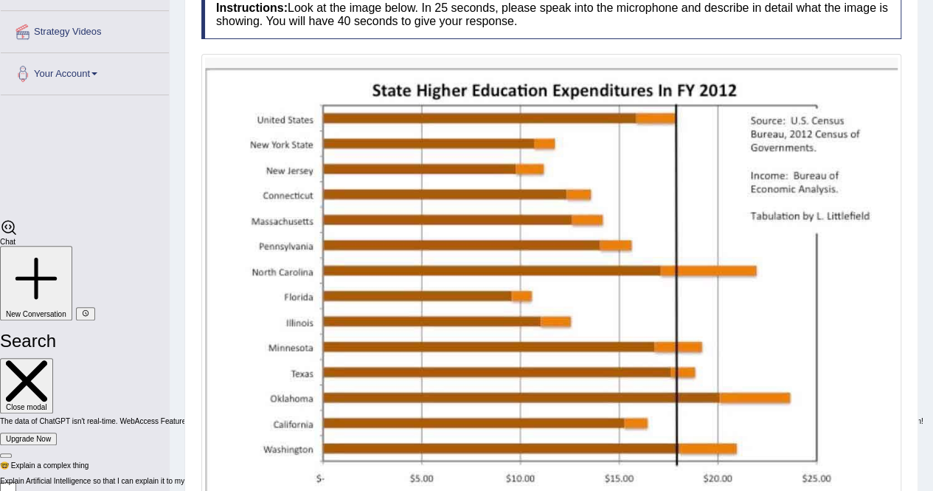
scroll to position [295, 0]
